Goal: Register for event/course

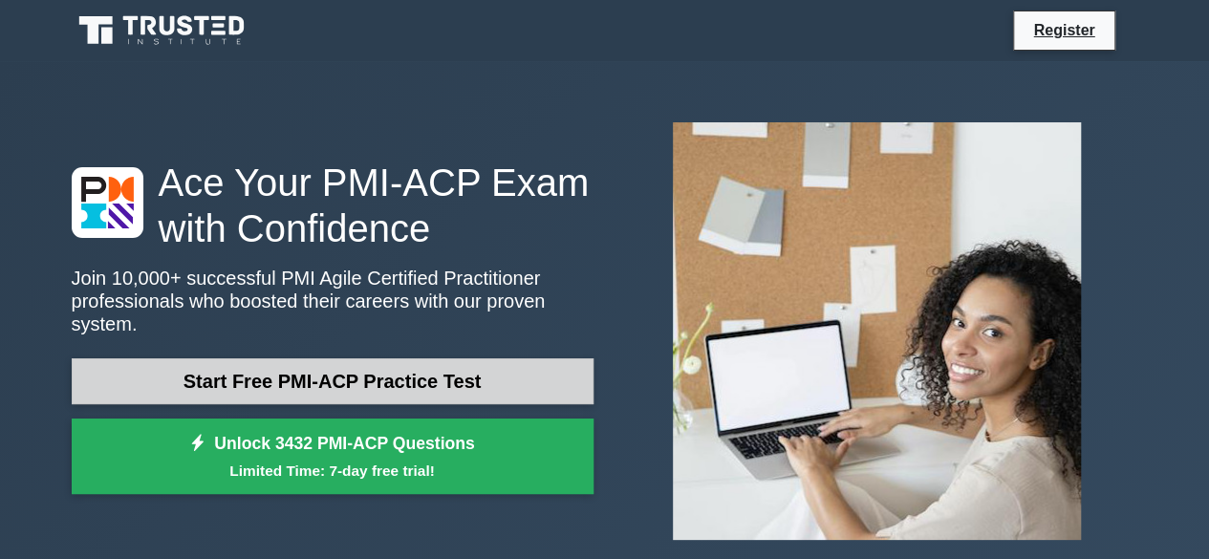
click at [448, 370] on link "Start Free PMI-ACP Practice Test" at bounding box center [333, 381] width 522 height 46
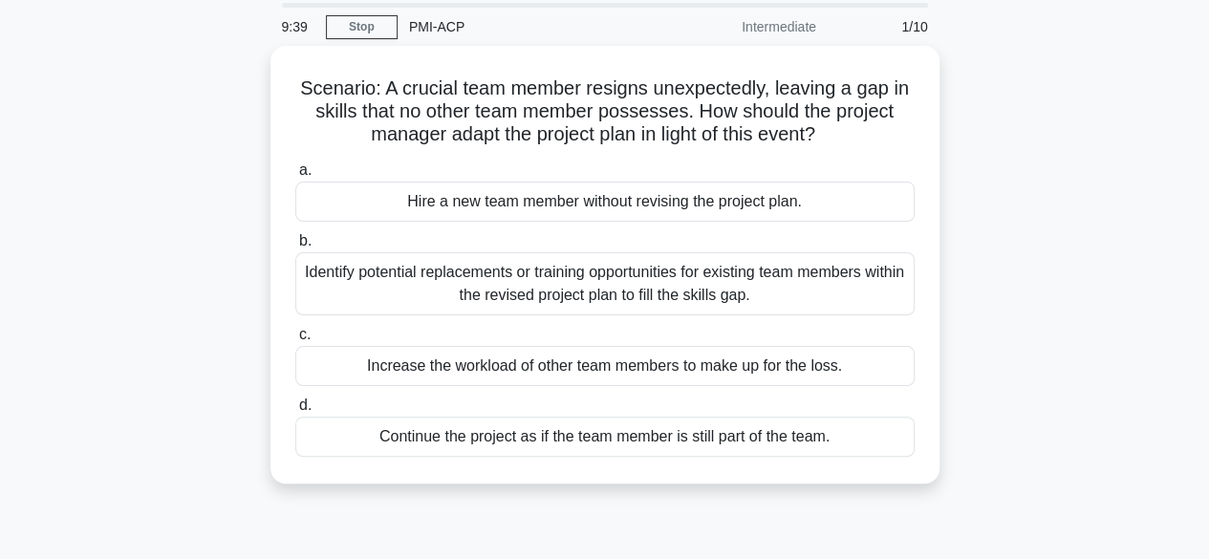
scroll to position [96, 0]
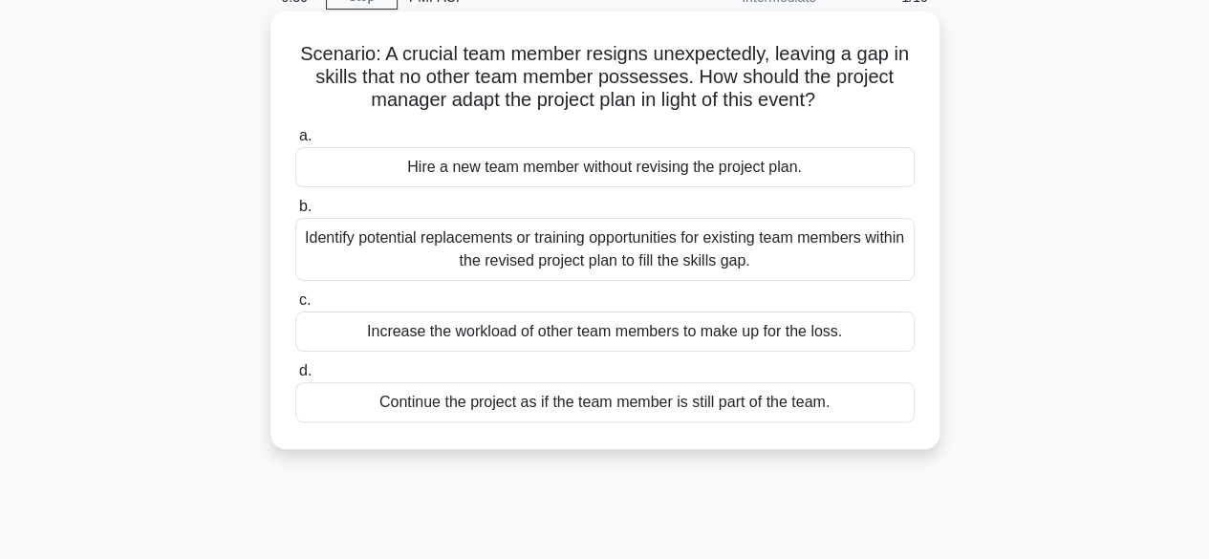
click at [625, 251] on div "Identify potential replacements or training opportunities for existing team mem…" at bounding box center [604, 249] width 619 height 63
click at [295, 213] on input "b. Identify potential replacements or training opportunities for existing team …" at bounding box center [295, 207] width 0 height 12
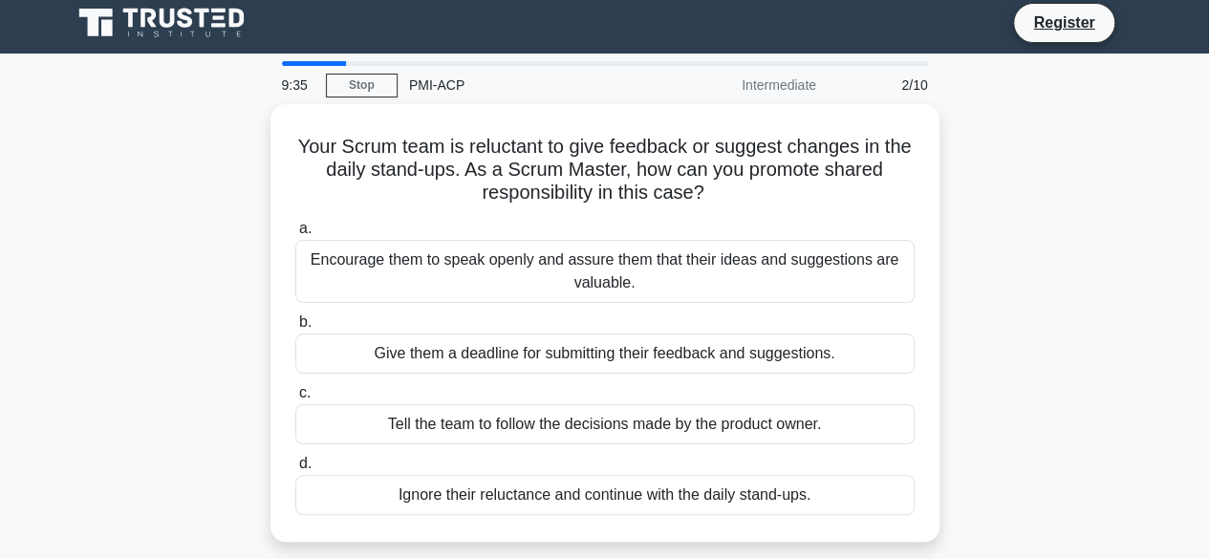
scroll to position [0, 0]
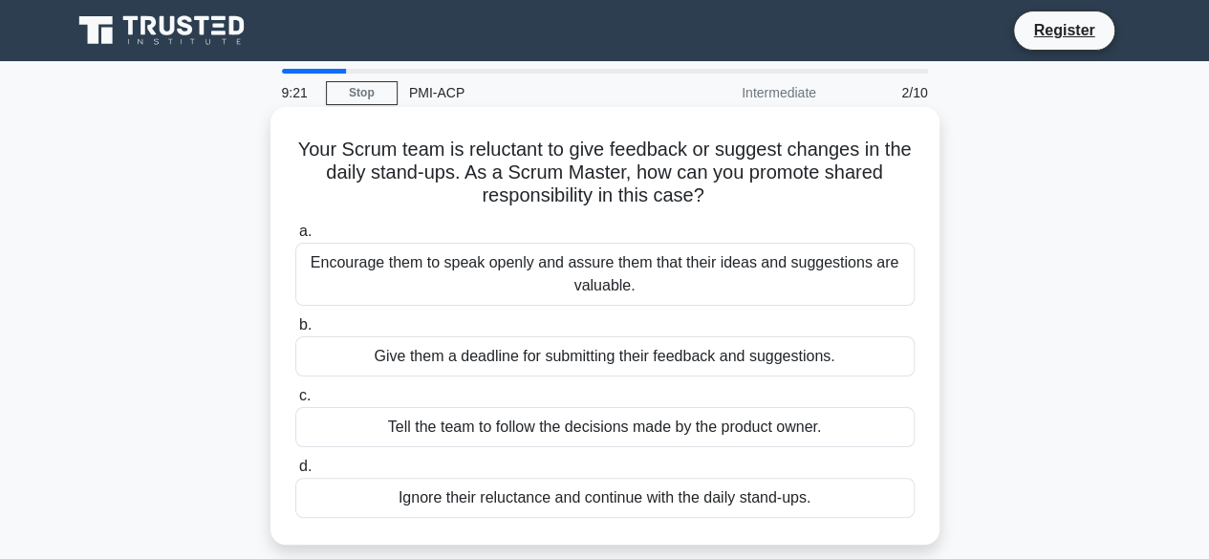
click at [794, 274] on div "Encourage them to speak openly and assure them that their ideas and suggestions…" at bounding box center [604, 274] width 619 height 63
click at [295, 238] on input "a. Encourage them to speak openly and assure them that their ideas and suggesti…" at bounding box center [295, 231] width 0 height 12
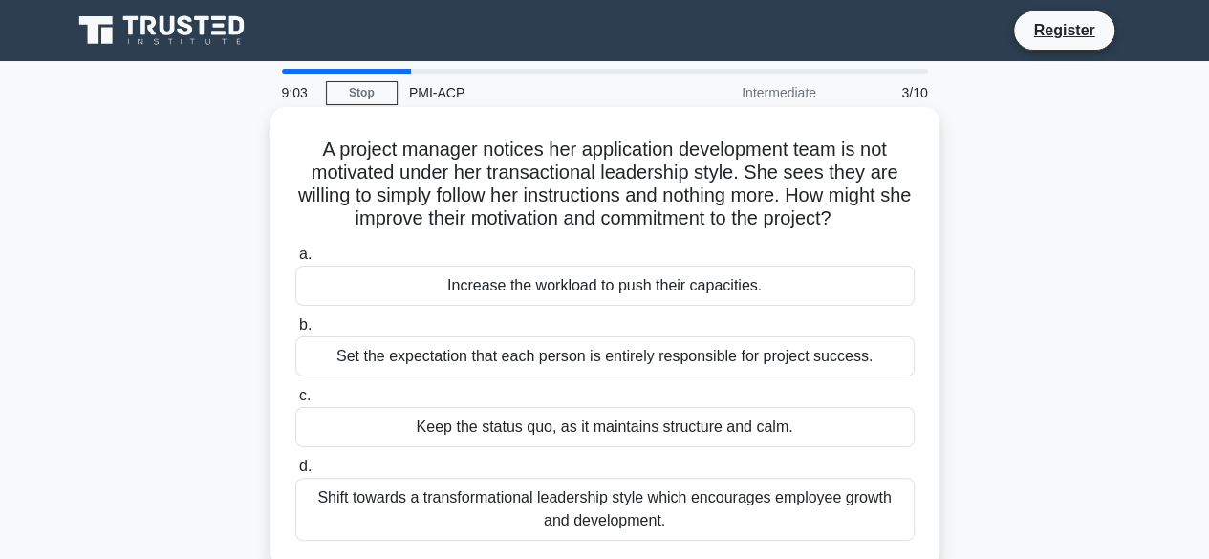
click at [856, 513] on div "Shift towards a transformational leadership style which encourages employee gro…" at bounding box center [604, 509] width 619 height 63
click at [295, 473] on input "d. Shift towards a transformational leadership style which encourages employee …" at bounding box center [295, 467] width 0 height 12
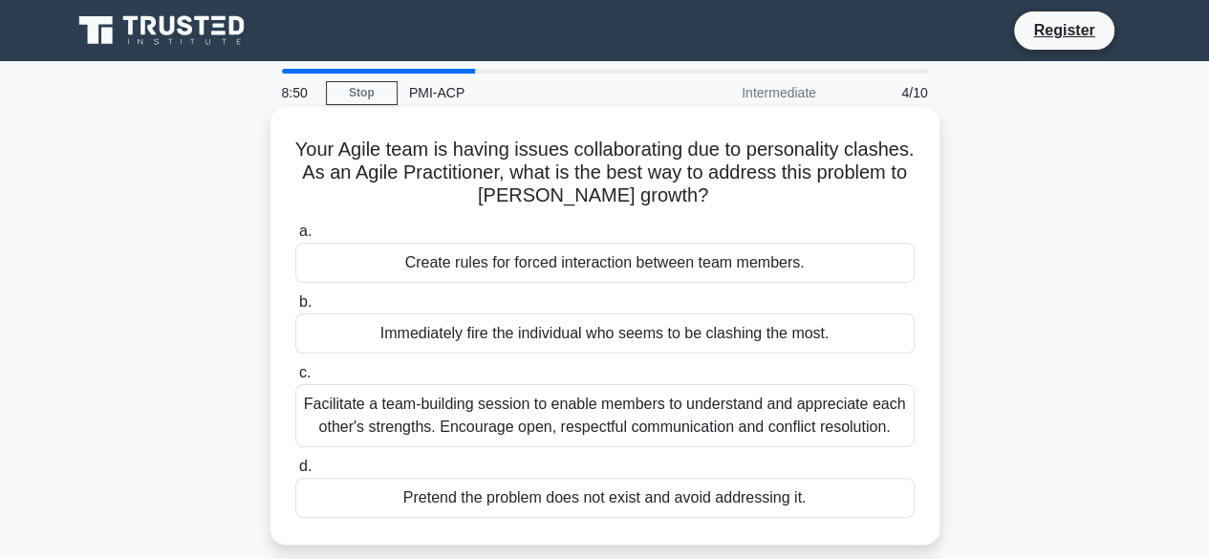
click at [723, 428] on div "Facilitate a team-building session to enable members to understand and apprecia…" at bounding box center [604, 415] width 619 height 63
click at [295, 379] on input "c. Facilitate a team-building session to enable members to understand and appre…" at bounding box center [295, 373] width 0 height 12
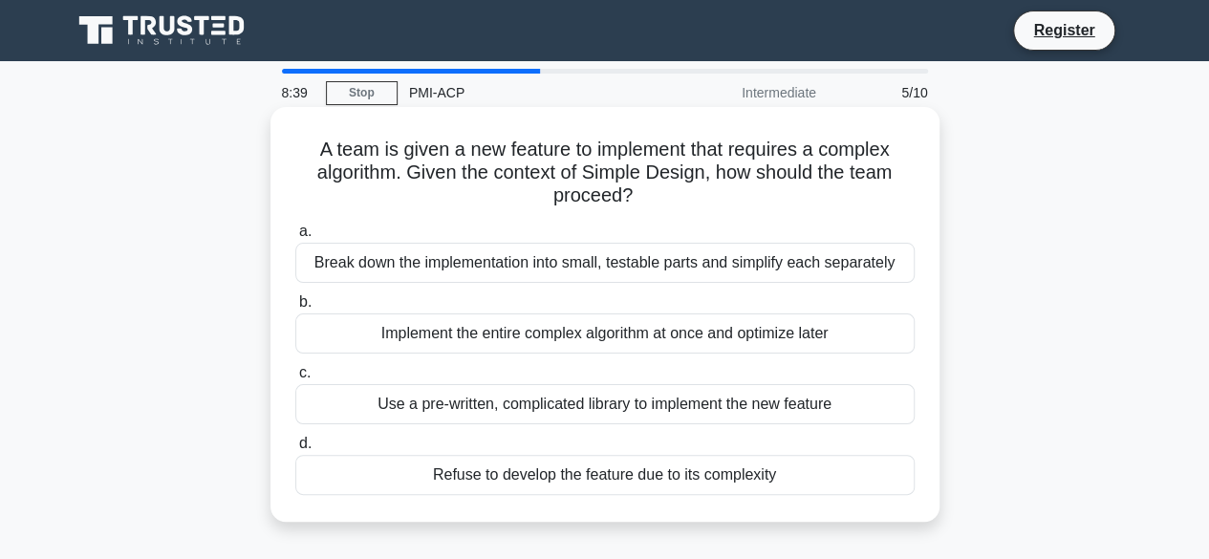
click at [789, 270] on div "Break down the implementation into small, testable parts and simplify each sepa…" at bounding box center [604, 263] width 619 height 40
click at [295, 238] on input "a. Break down the implementation into small, testable parts and simplify each s…" at bounding box center [295, 231] width 0 height 12
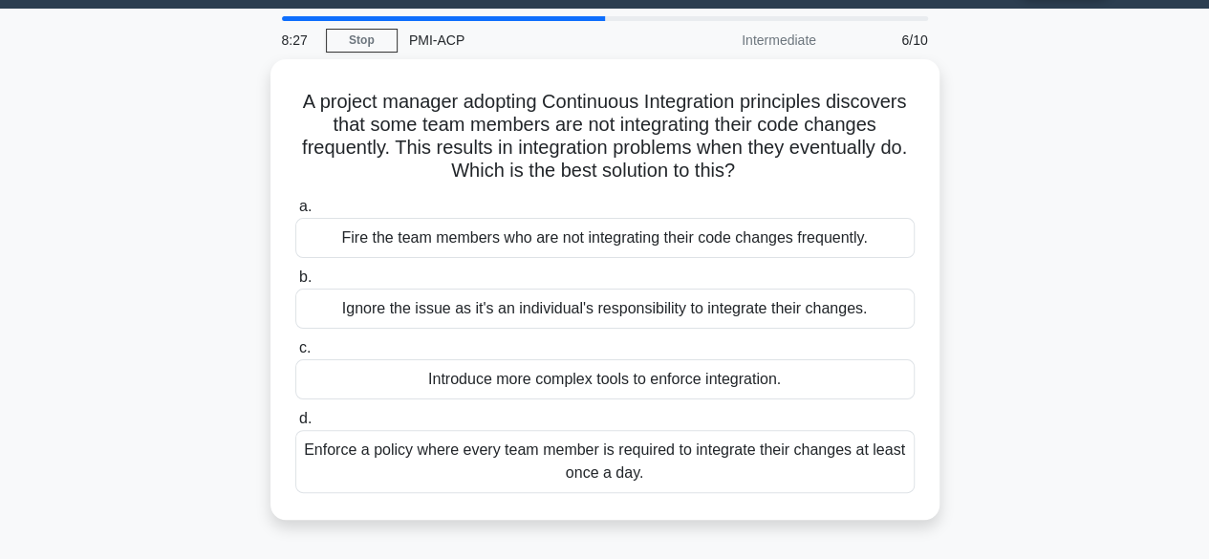
scroll to position [96, 0]
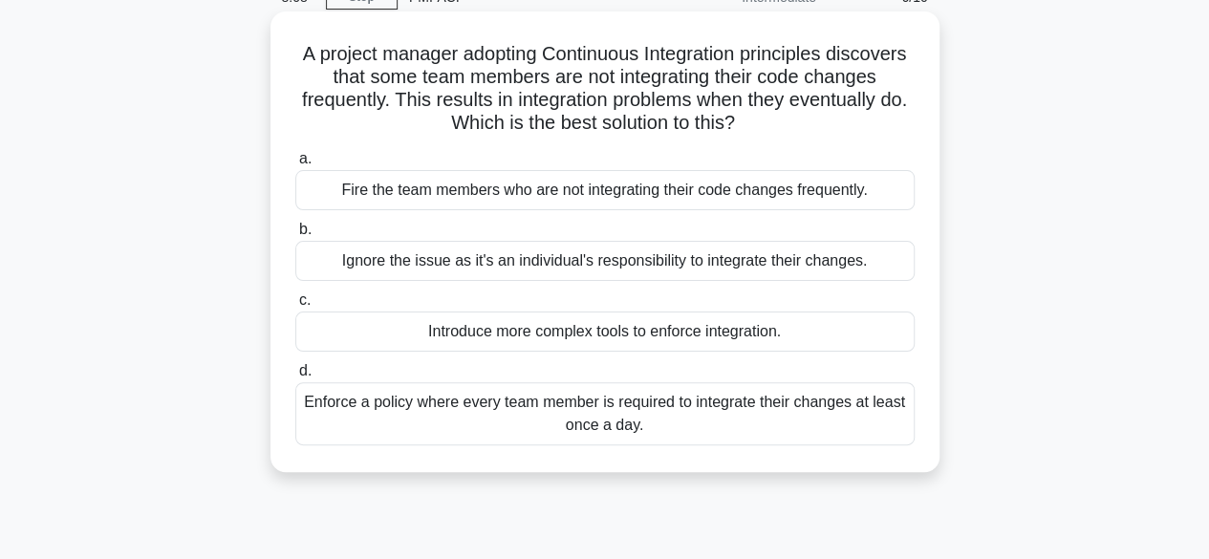
click at [870, 407] on div "Enforce a policy where every team member is required to integrate their changes…" at bounding box center [604, 413] width 619 height 63
click at [295, 377] on input "d. Enforce a policy where every team member is required to integrate their chan…" at bounding box center [295, 371] width 0 height 12
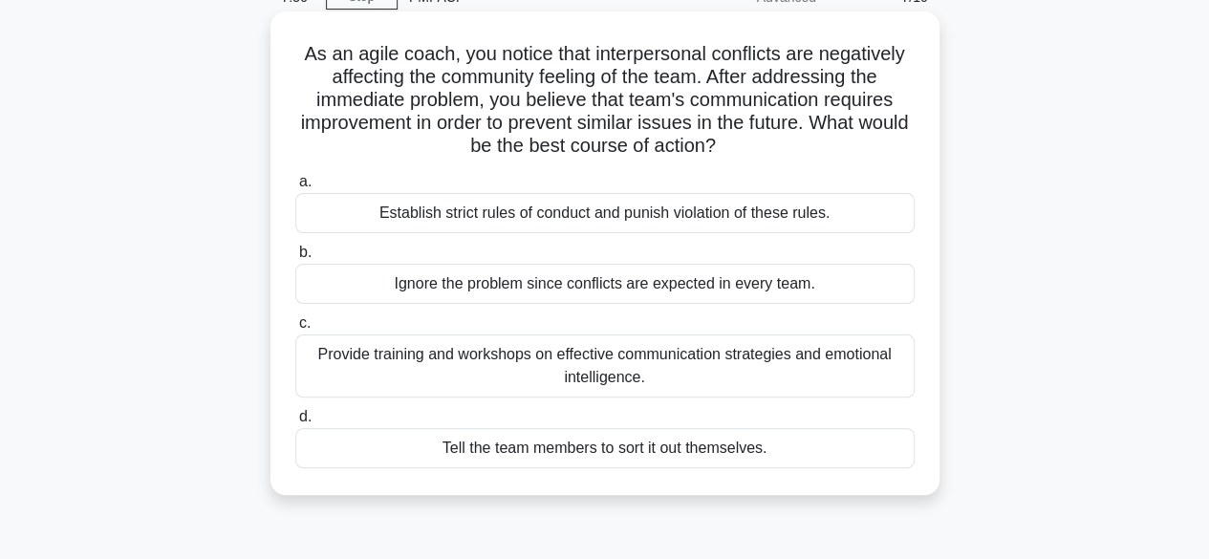
click at [876, 381] on div "Provide training and workshops on effective communication strategies and emotio…" at bounding box center [604, 365] width 619 height 63
click at [295, 330] on input "c. Provide training and workshops on effective communication strategies and emo…" at bounding box center [295, 323] width 0 height 12
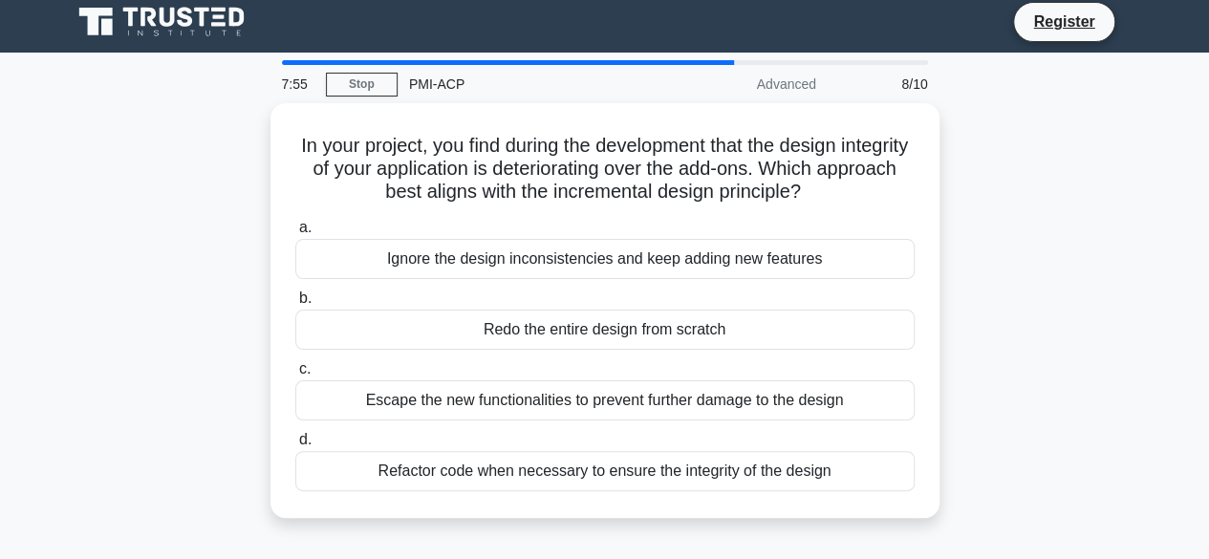
scroll to position [0, 0]
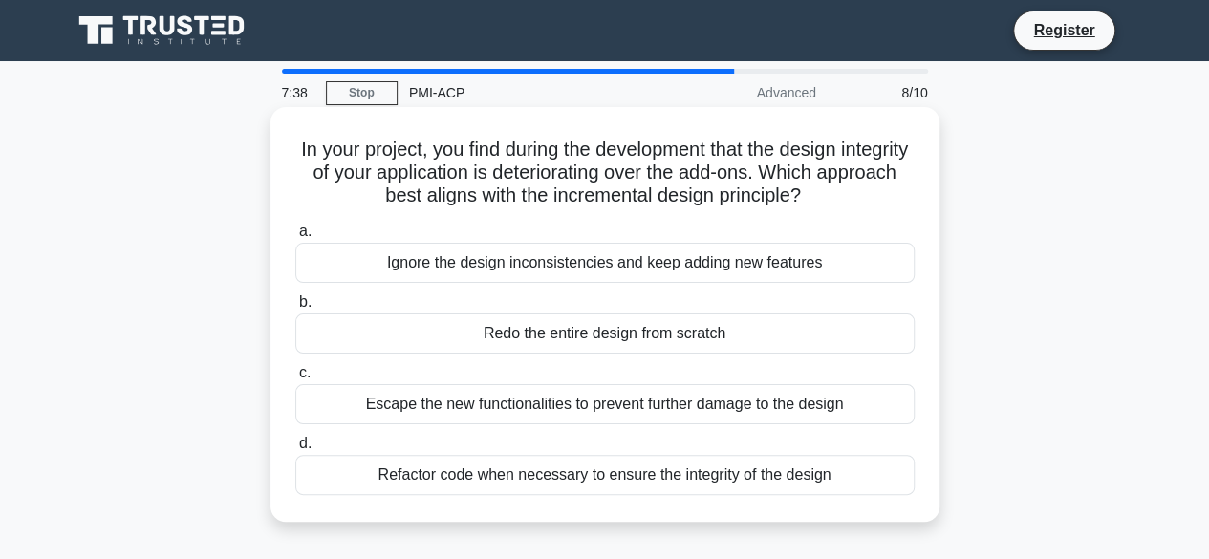
click at [817, 481] on div "Refactor code when necessary to ensure the integrity of the design" at bounding box center [604, 475] width 619 height 40
click at [295, 450] on input "d. Refactor code when necessary to ensure the integrity of the design" at bounding box center [295, 444] width 0 height 12
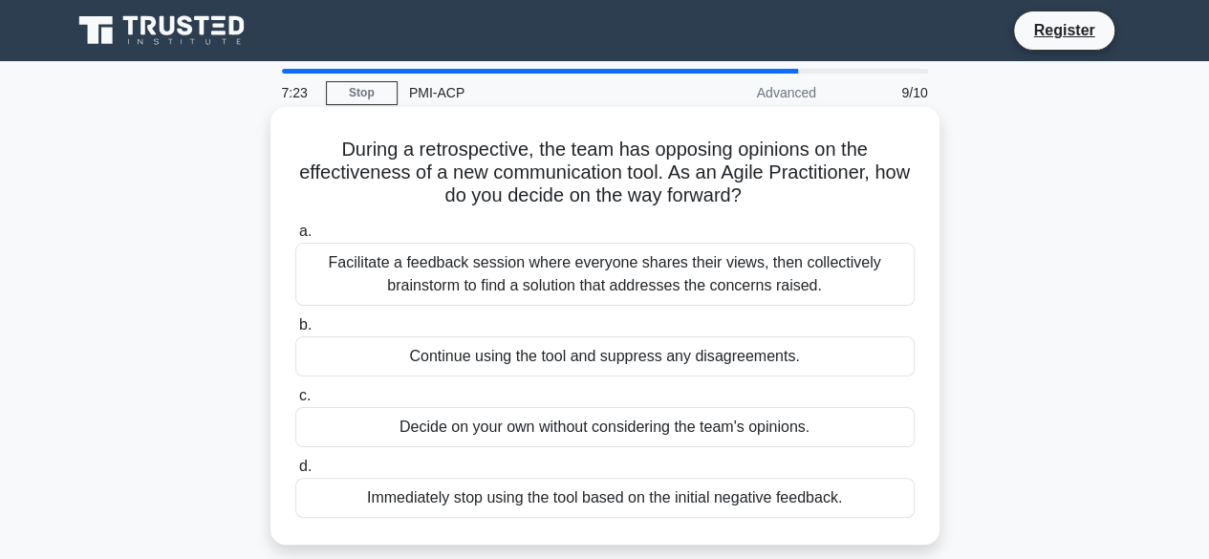
click at [842, 267] on div "Facilitate a feedback session where everyone shares their views, then collectiv…" at bounding box center [604, 274] width 619 height 63
click at [295, 238] on input "a. Facilitate a feedback session where everyone shares their views, then collec…" at bounding box center [295, 231] width 0 height 12
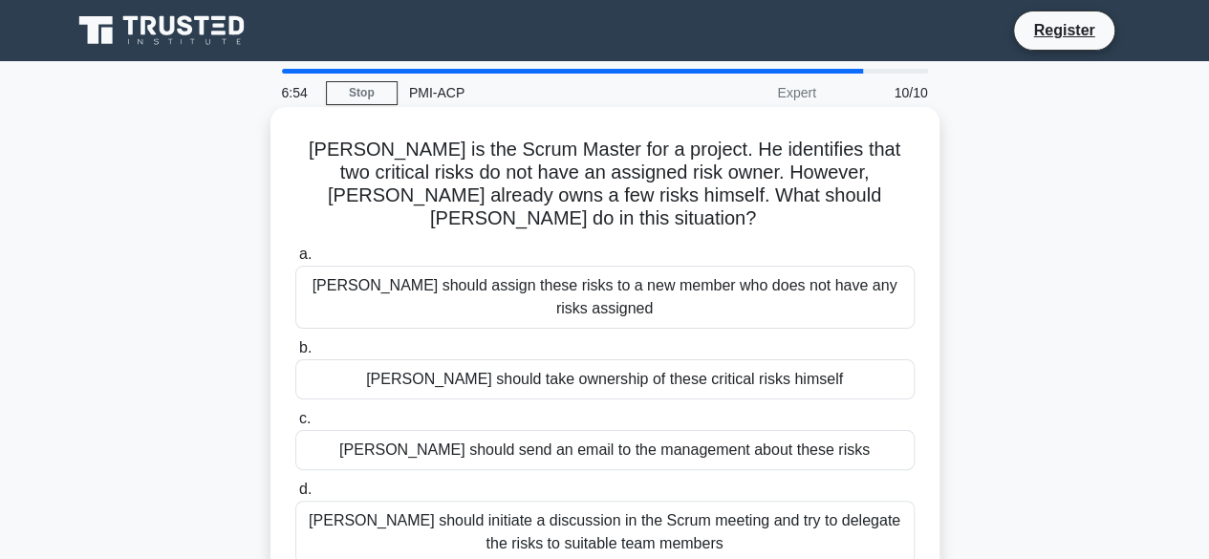
click at [807, 501] on div "Dave should initiate a discussion in the Scrum meeting and try to delegate the …" at bounding box center [604, 532] width 619 height 63
click at [295, 483] on input "d. Dave should initiate a discussion in the Scrum meeting and try to delegate t…" at bounding box center [295, 489] width 0 height 12
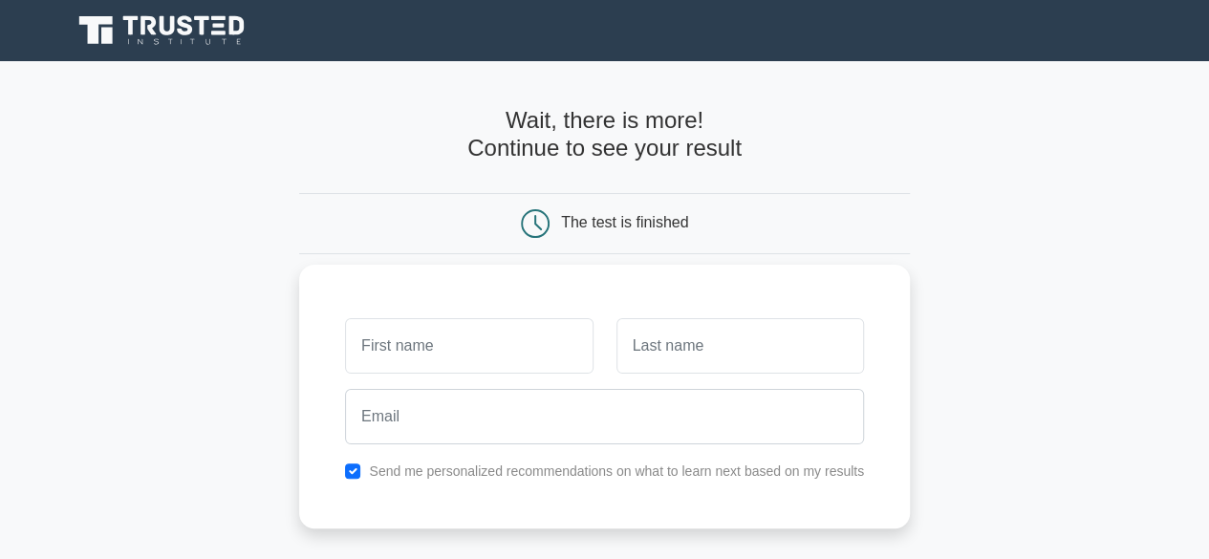
click at [477, 474] on label "Send me personalized recommendations on what to learn next based on my results" at bounding box center [616, 470] width 495 height 15
click at [346, 470] on input "checkbox" at bounding box center [352, 470] width 15 height 15
checkbox input "false"
click at [448, 343] on input "text" at bounding box center [468, 345] width 247 height 55
type input "[PERSON_NAME]"
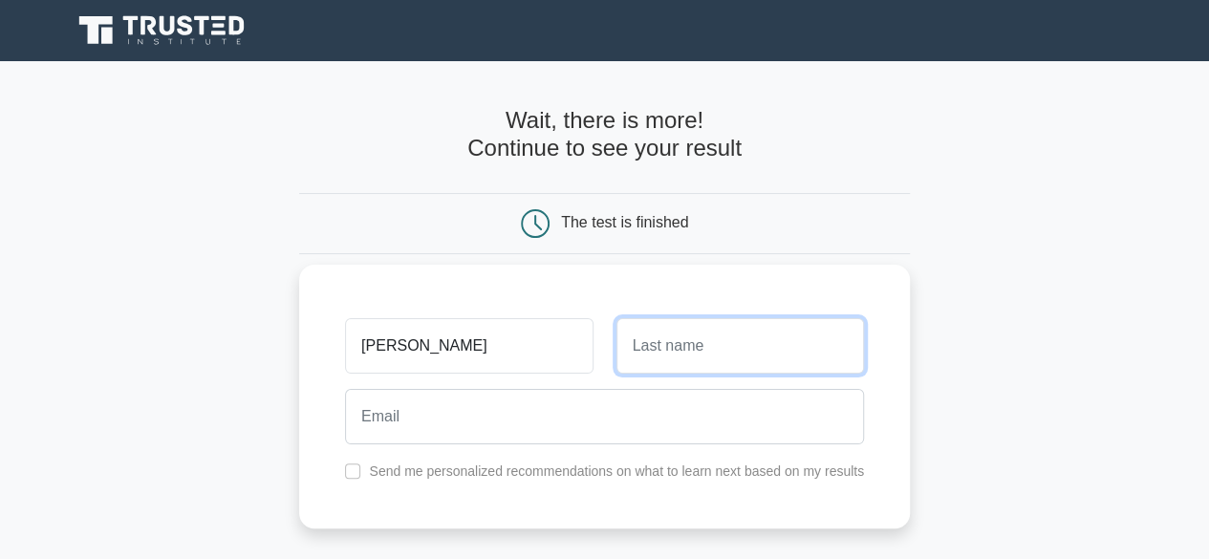
drag, startPoint x: 734, startPoint y: 339, endPoint x: 738, endPoint y: 350, distance: 11.2
click at [734, 339] on input "text" at bounding box center [739, 345] width 247 height 55
type input "Gupta"
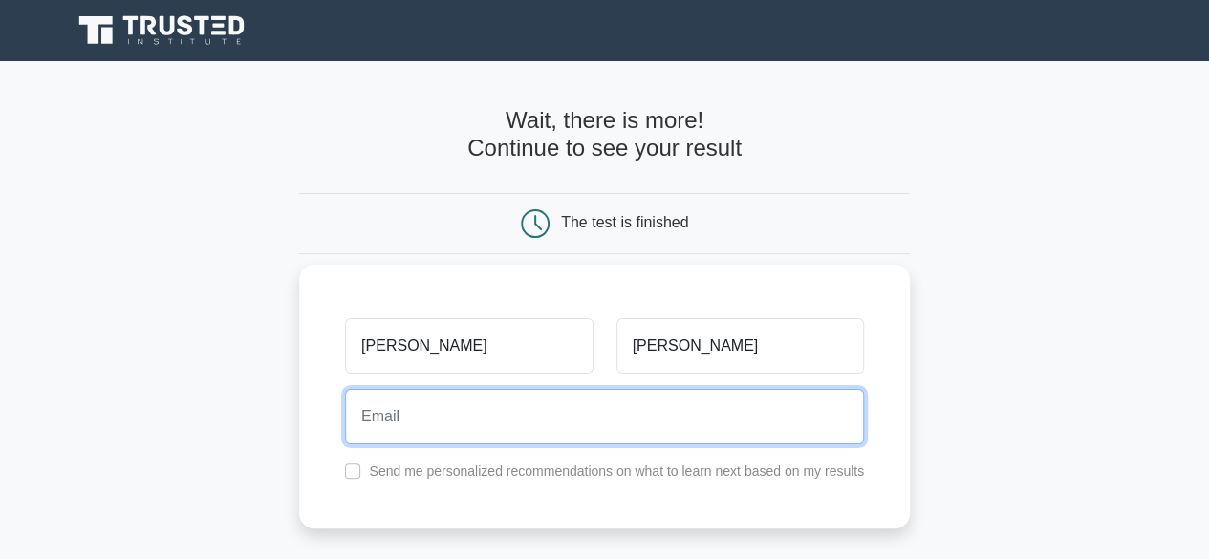
click at [655, 429] on input "email" at bounding box center [604, 416] width 519 height 55
type input "Udit.gupta34@yahoo.com"
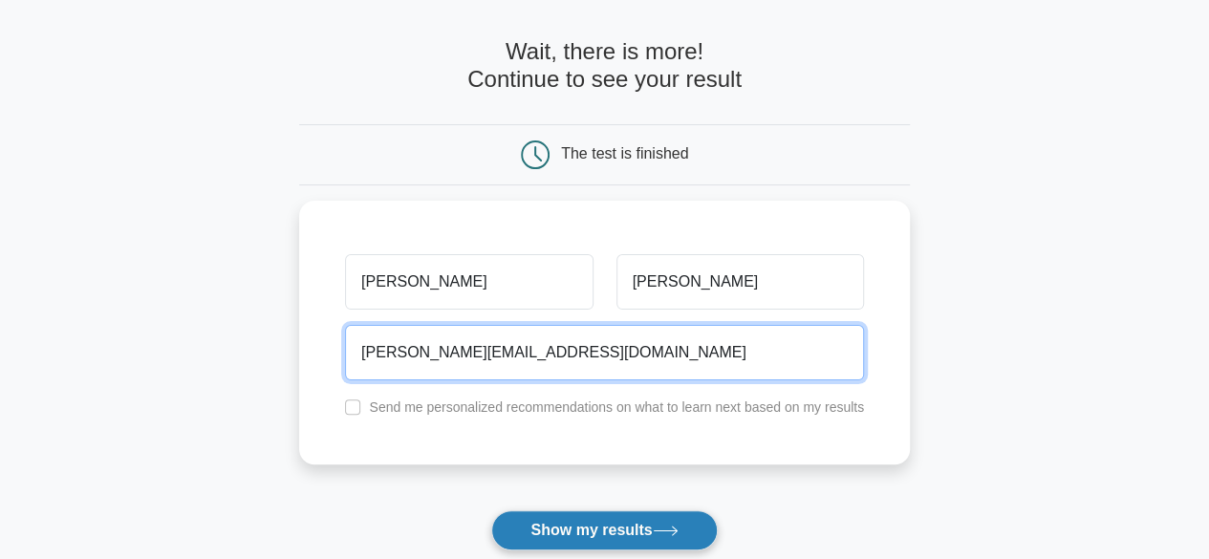
scroll to position [96, 0]
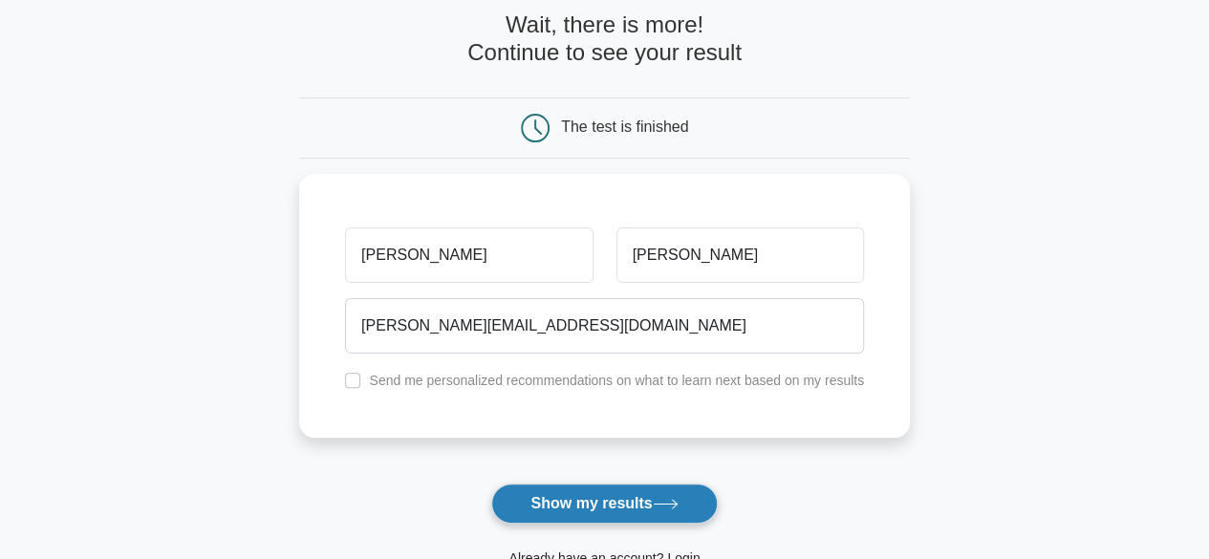
click at [654, 507] on button "Show my results" at bounding box center [603, 503] width 225 height 40
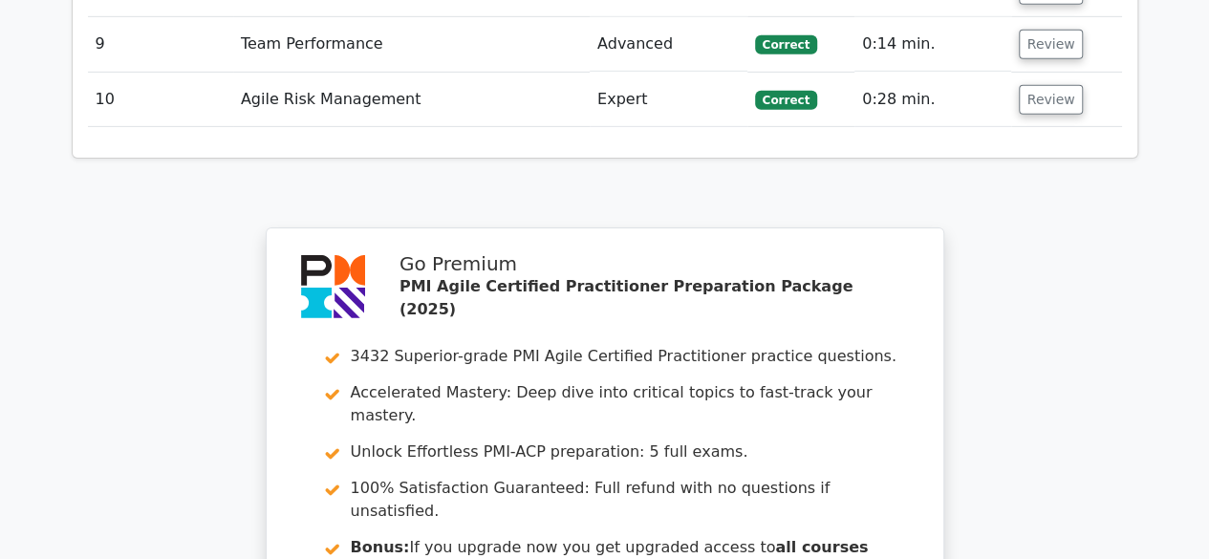
scroll to position [3058, 0]
